Goal: Check status

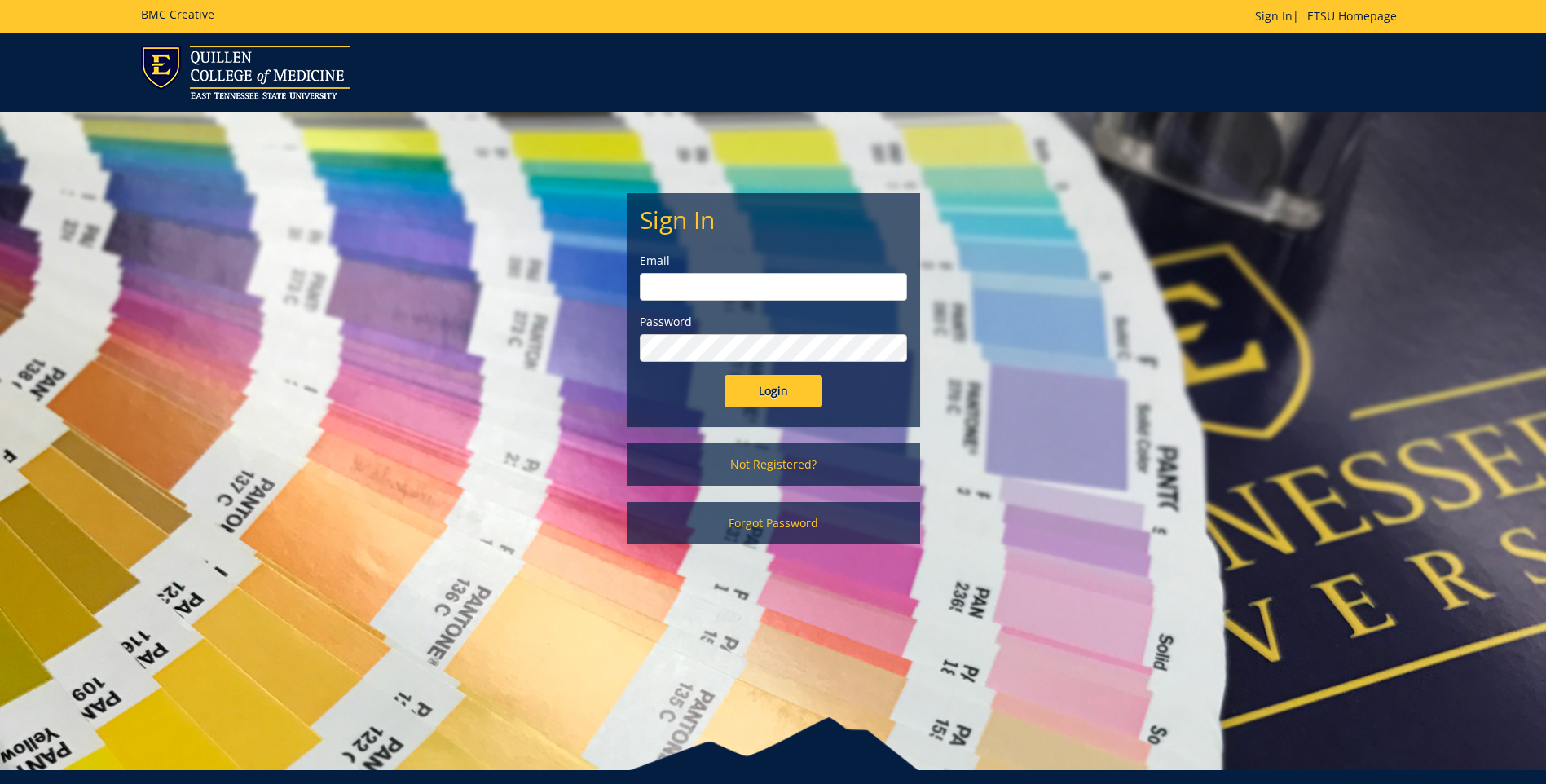
type input "[EMAIL_ADDRESS][DOMAIN_NAME]"
click at [796, 398] on input "Login" at bounding box center [773, 391] width 97 height 33
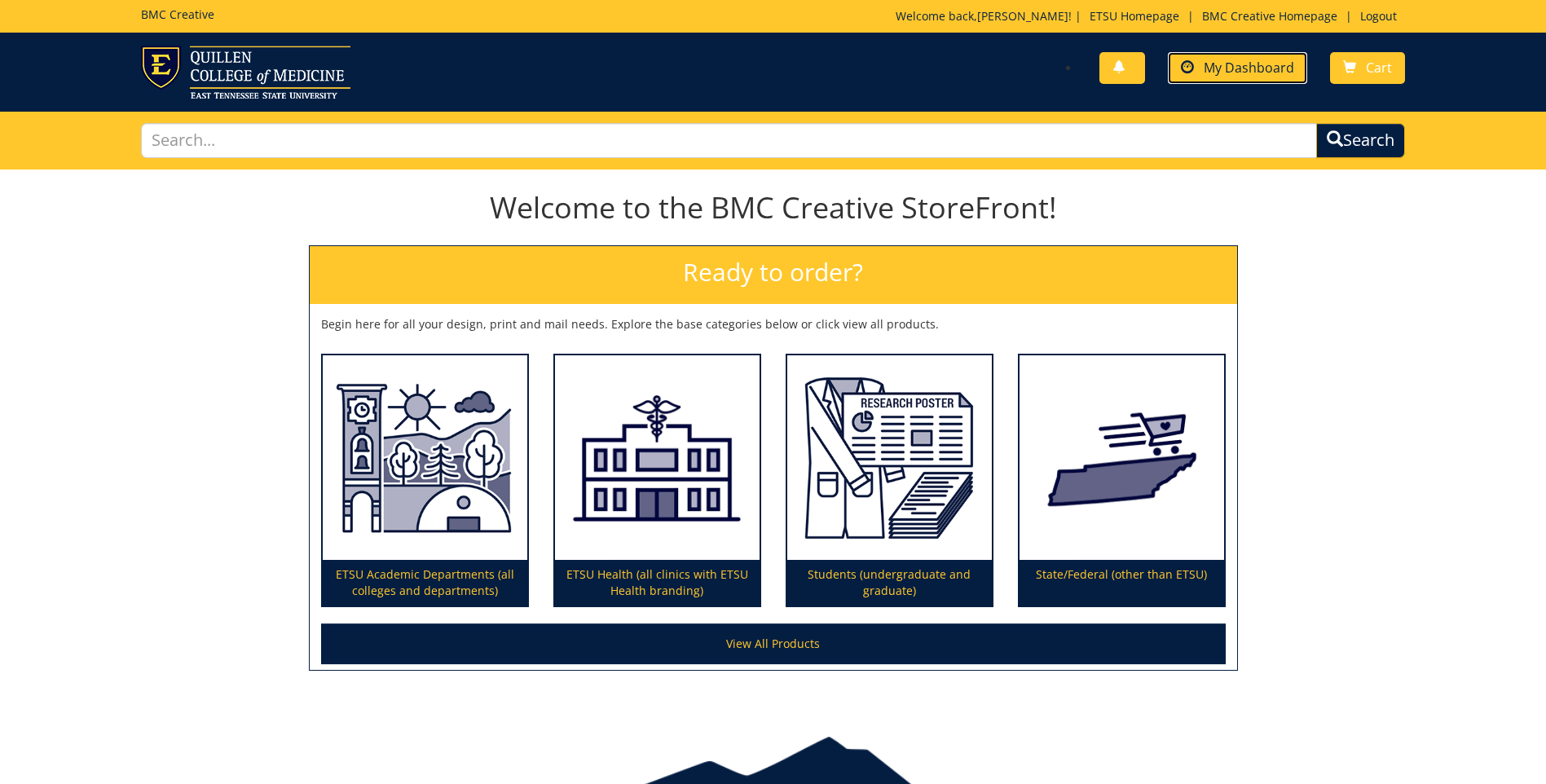
click at [1269, 64] on span "My Dashboard" at bounding box center [1248, 67] width 90 height 18
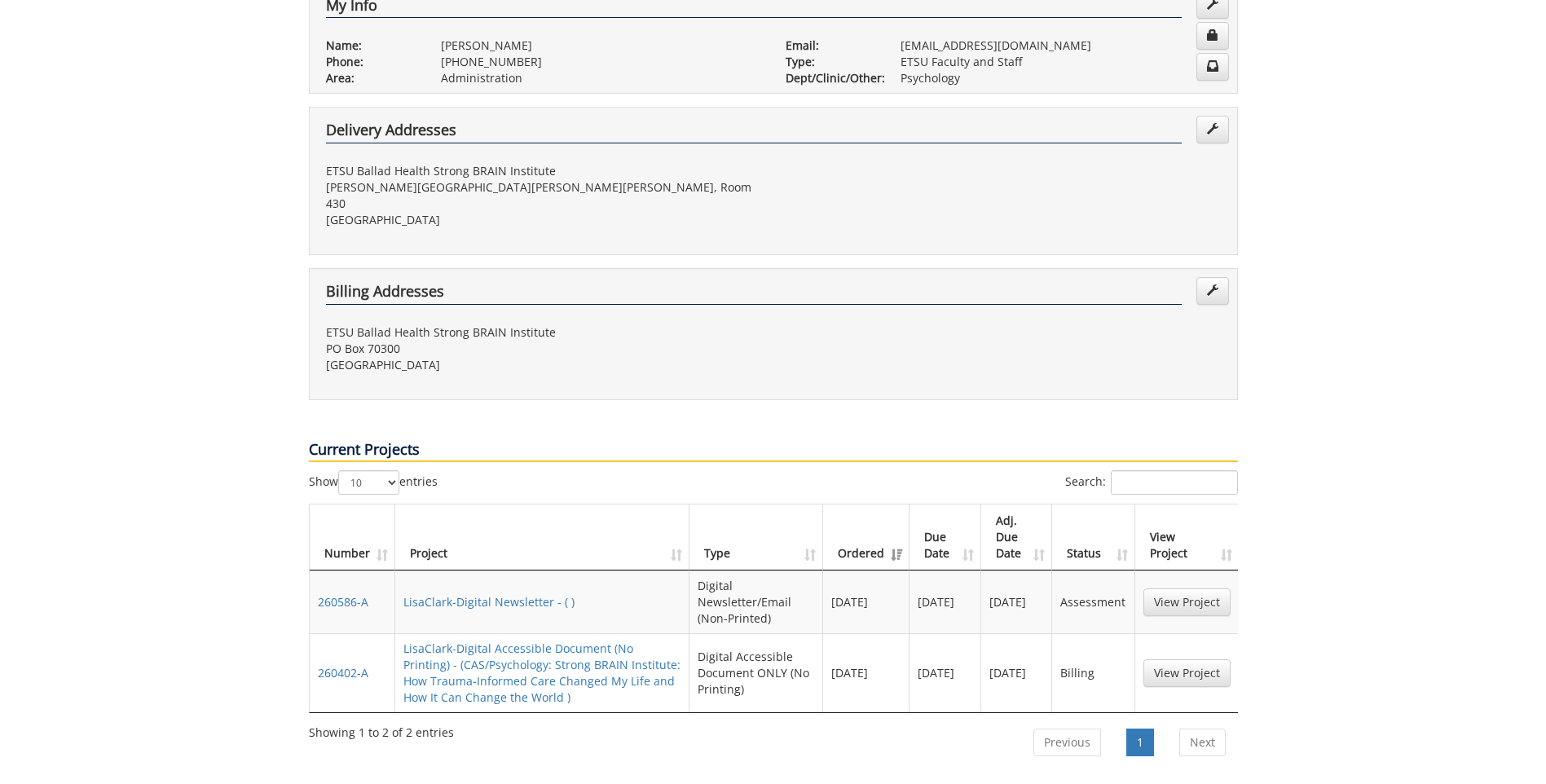
scroll to position [407, 0]
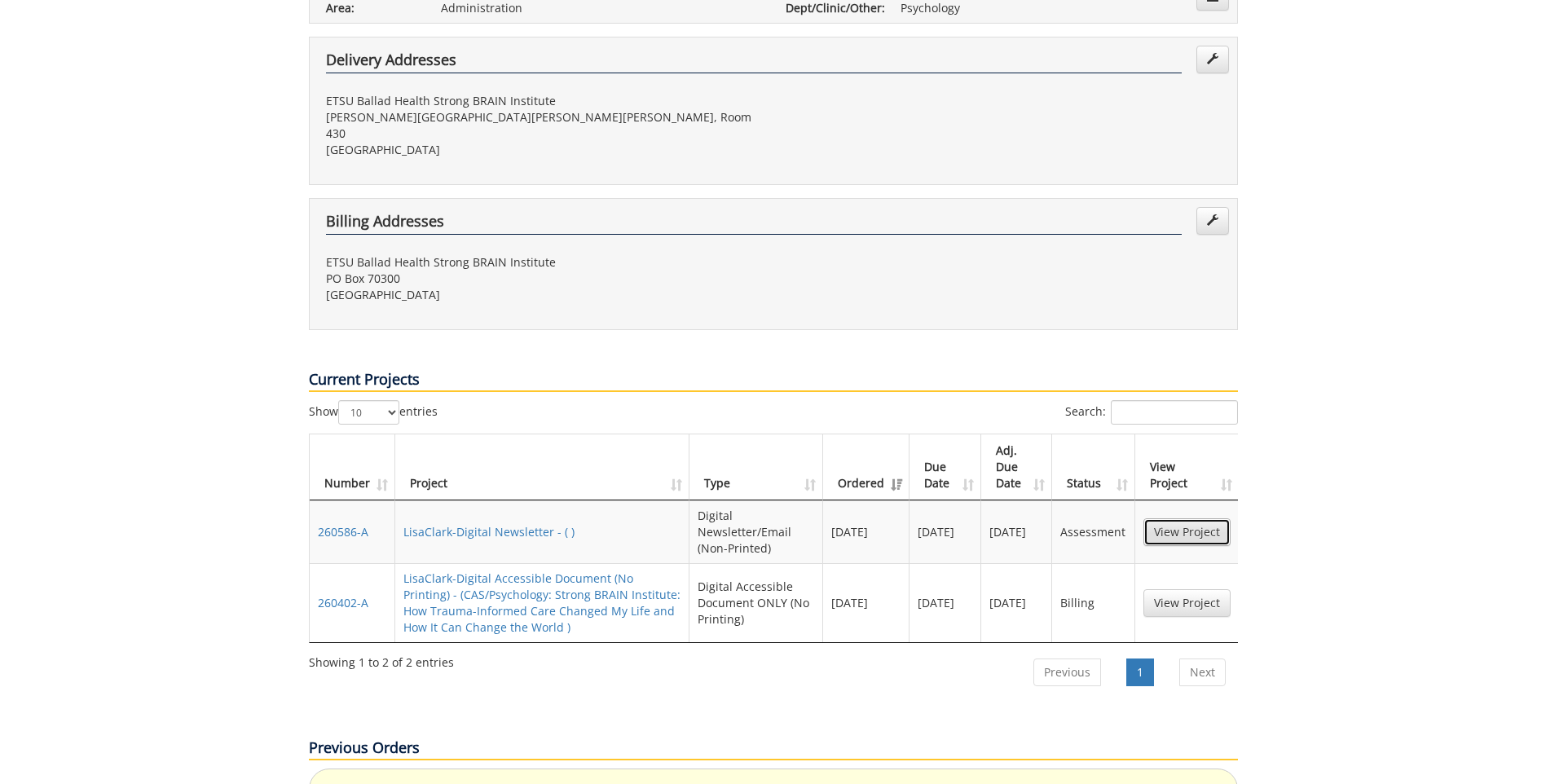
click at [1160, 518] on link "View Project" at bounding box center [1187, 532] width 87 height 27
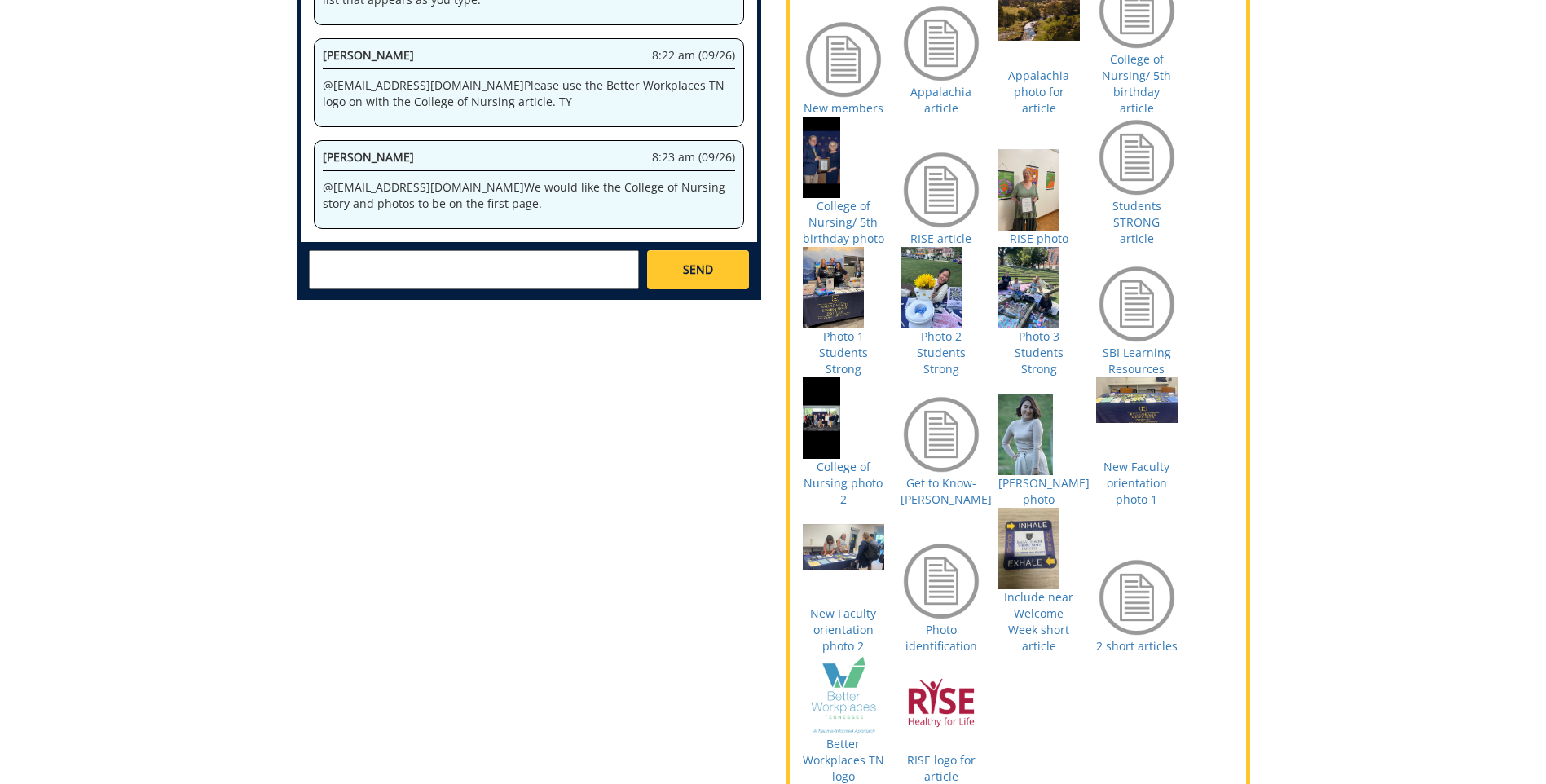
scroll to position [733, 0]
